Goal: Navigation & Orientation: Find specific page/section

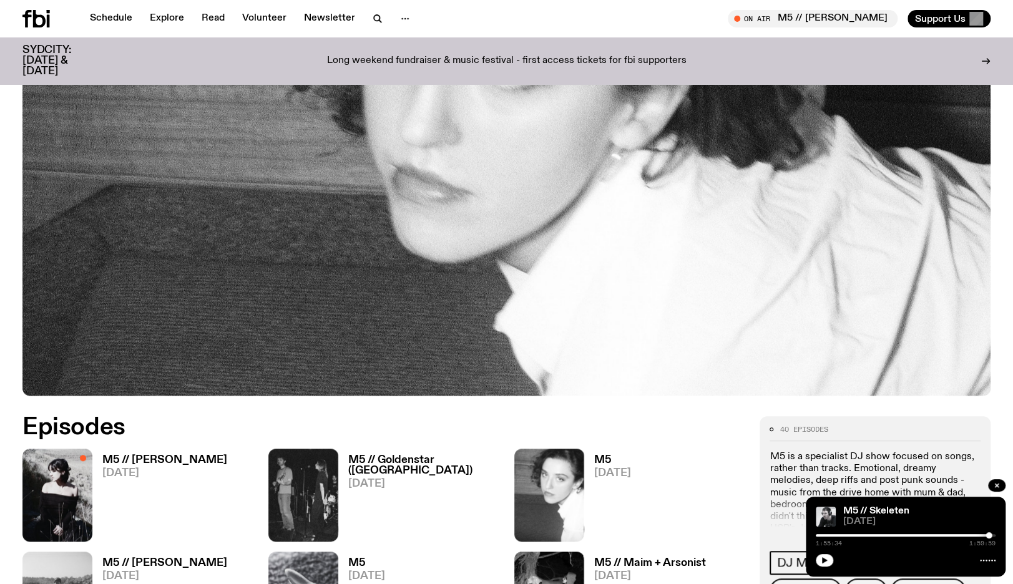
scroll to position [326, 0]
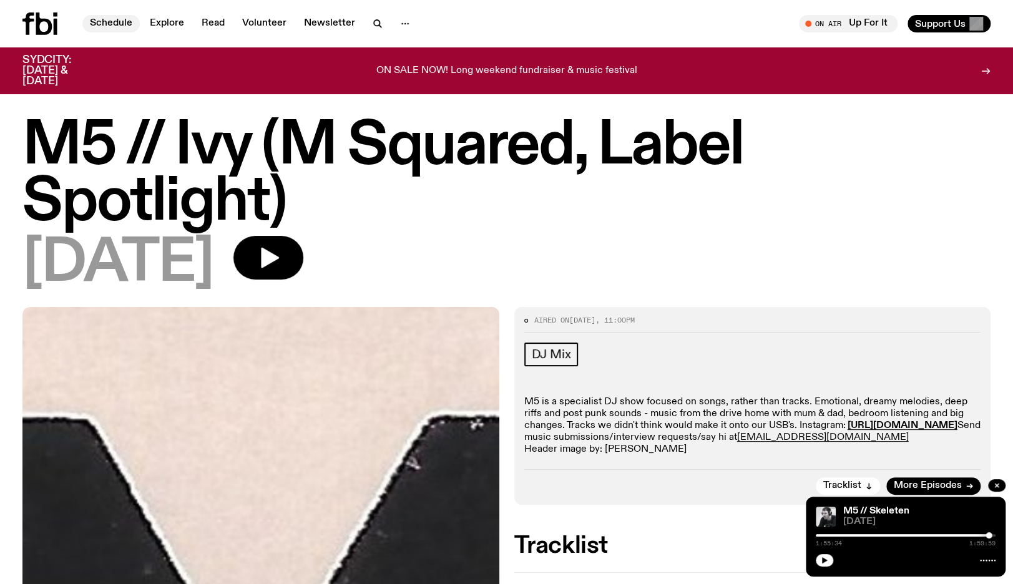
click at [113, 26] on link "Schedule" at bounding box center [110, 23] width 57 height 17
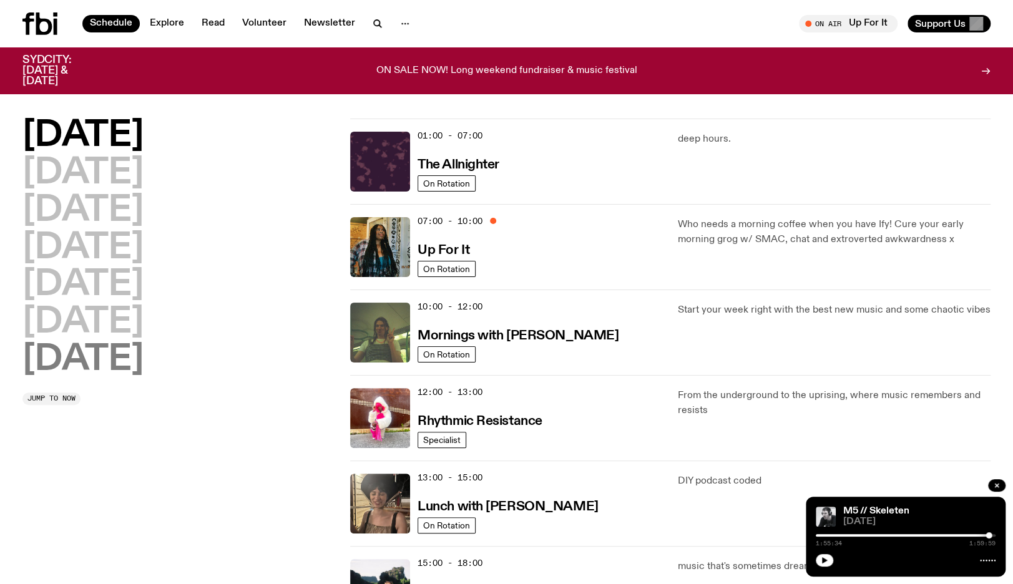
click at [76, 370] on h2 "Sunday" at bounding box center [82, 360] width 121 height 35
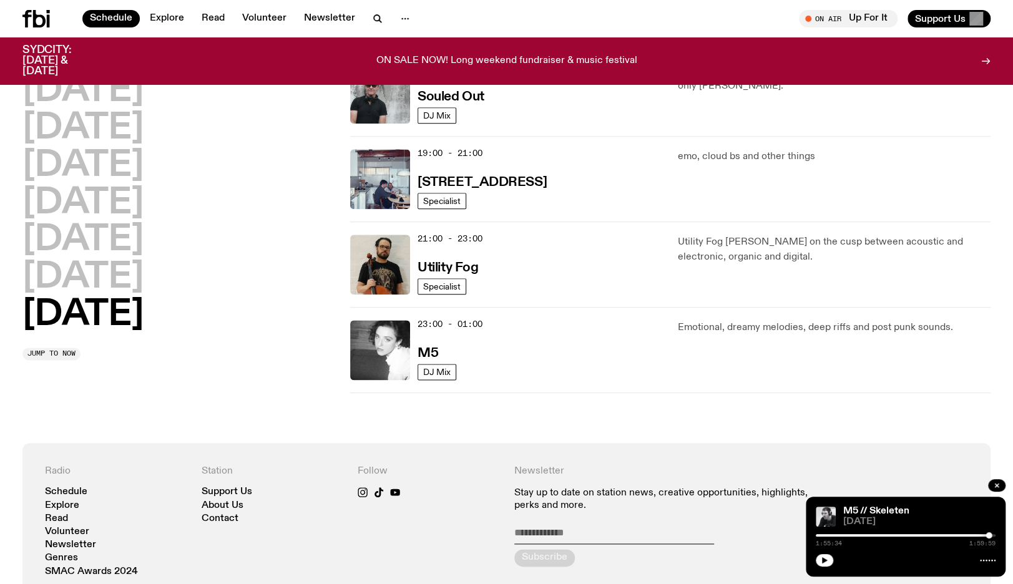
scroll to position [1037, 0]
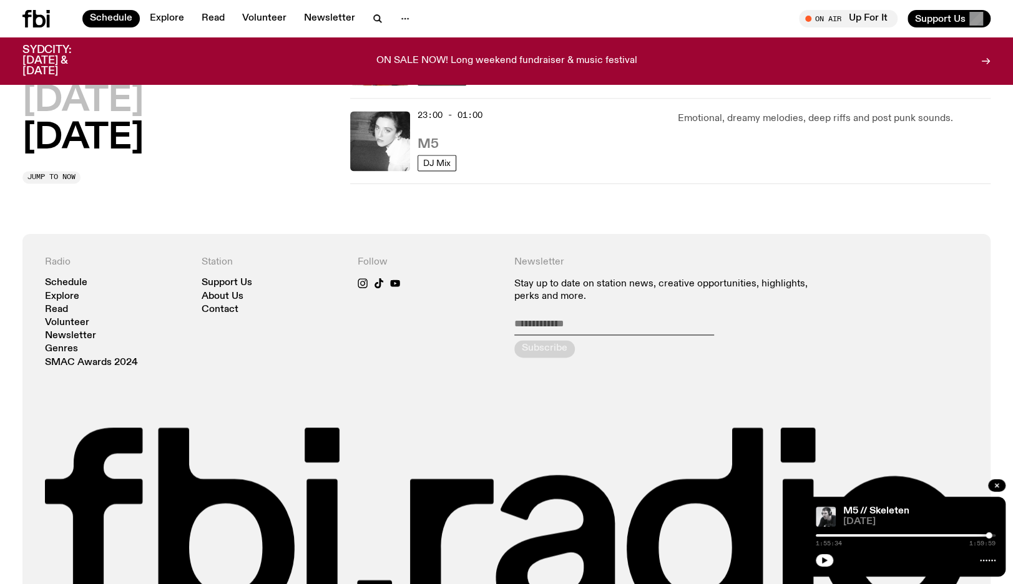
click at [421, 144] on h3 "M5" at bounding box center [428, 144] width 21 height 13
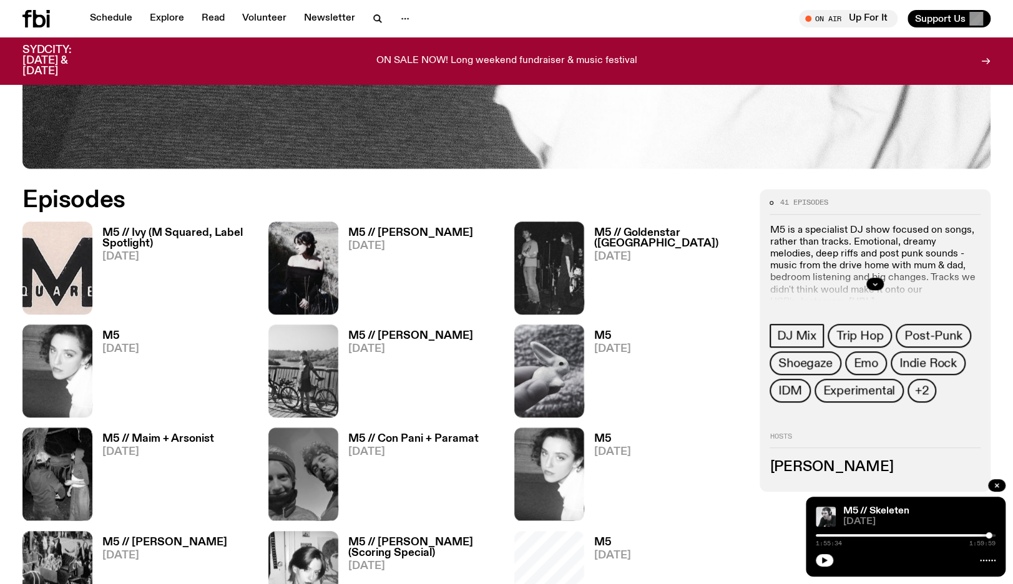
scroll to position [557, 0]
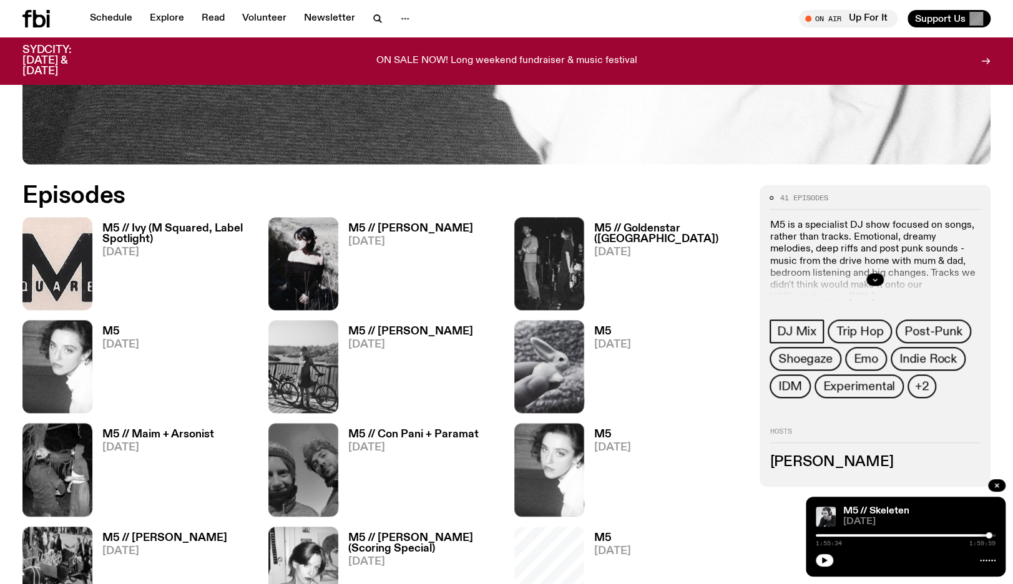
click at [162, 229] on h3 "M5 // Ivy (M Squared, Label Spotlight)" at bounding box center [177, 233] width 151 height 21
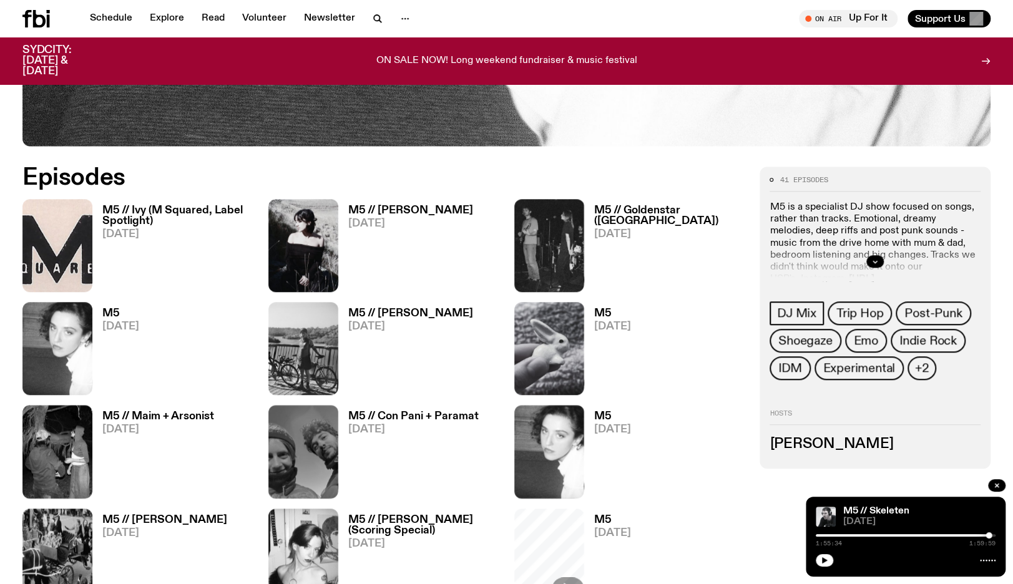
scroll to position [408, 0]
